Goal: Navigation & Orientation: Go to known website

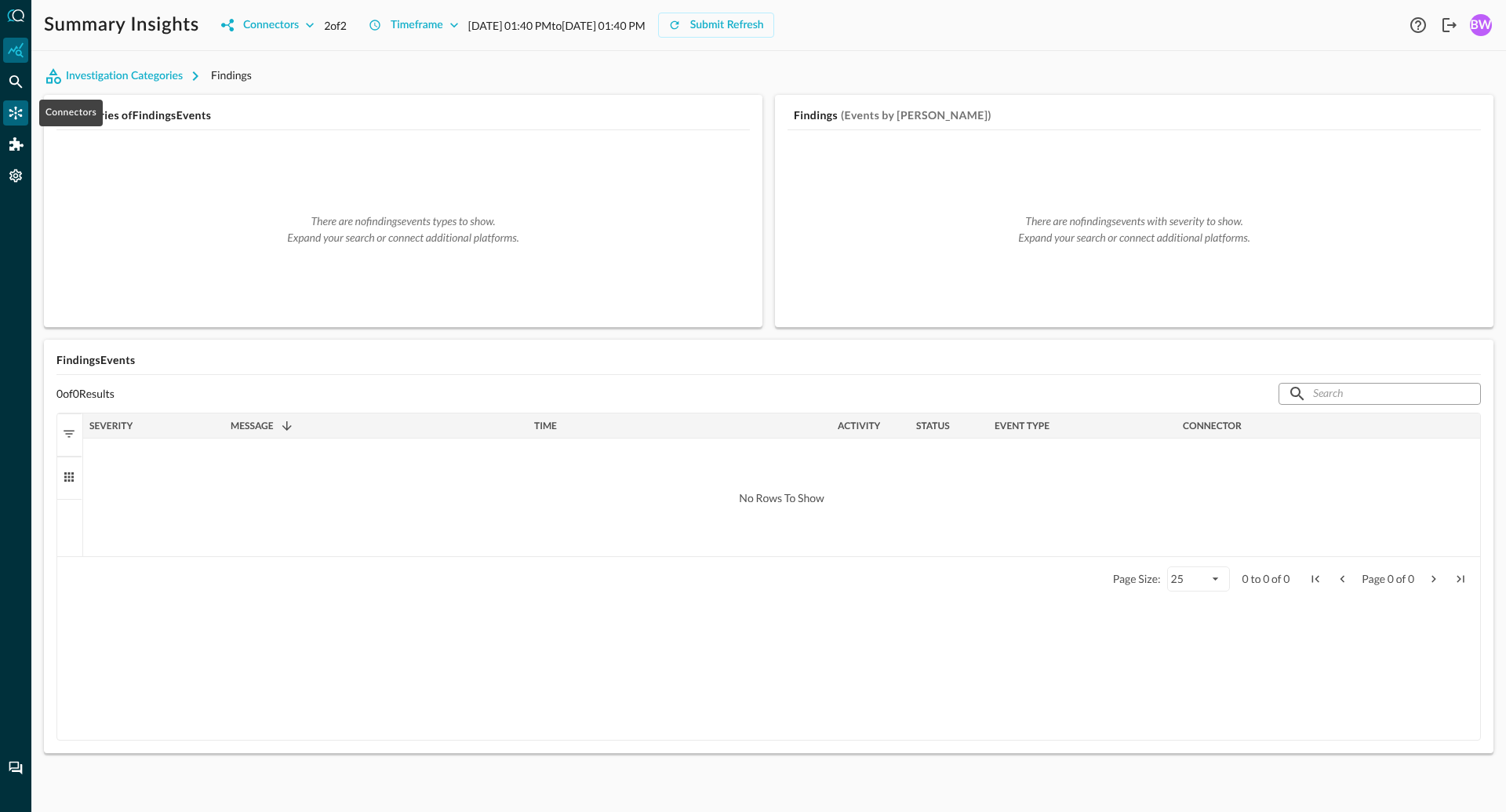
click at [16, 110] on icon "Connectors" at bounding box center [16, 113] width 16 height 16
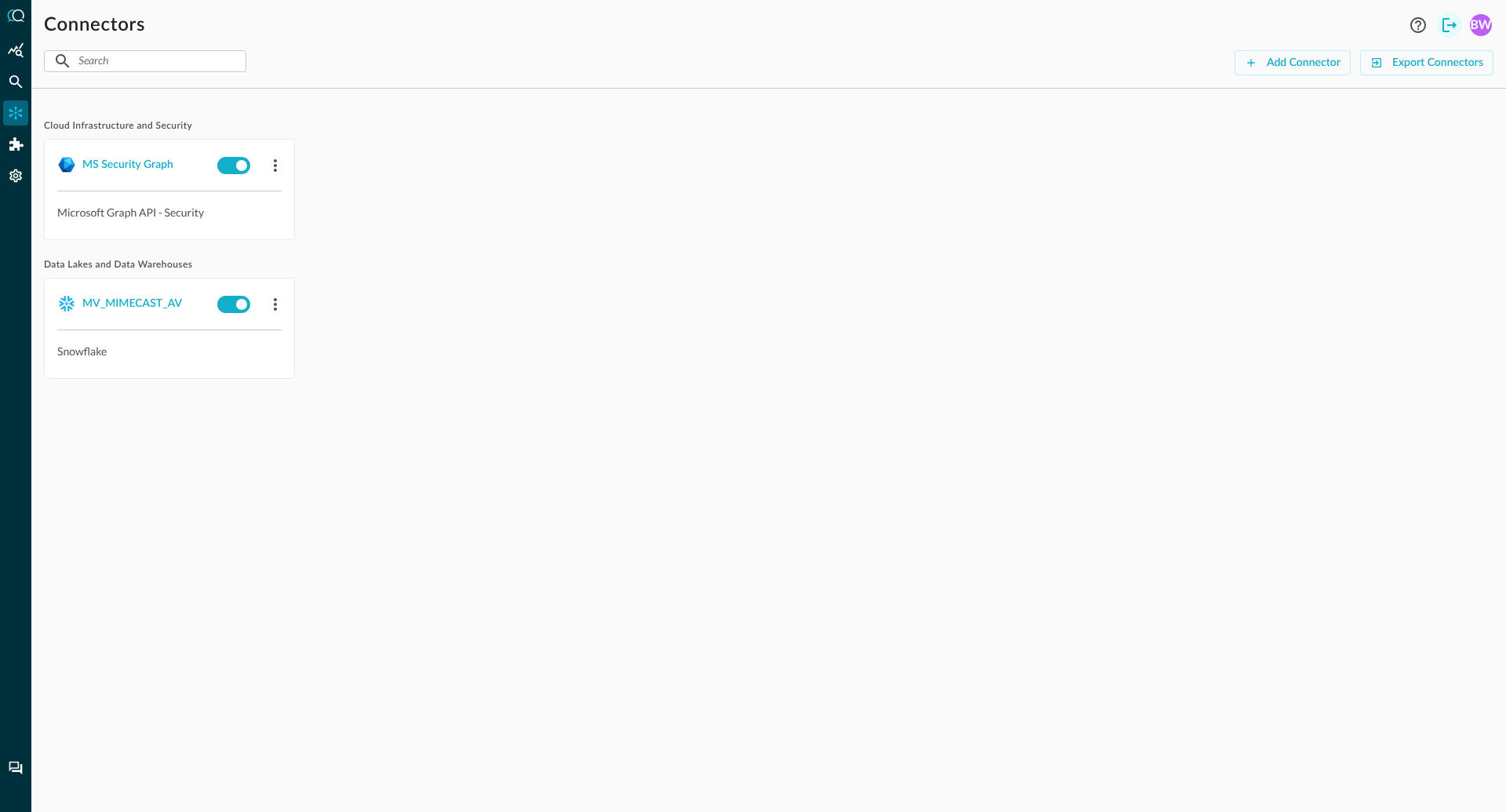
click at [1455, 25] on icon "Logout" at bounding box center [1449, 25] width 14 height 14
